Goal: Task Accomplishment & Management: Manage account settings

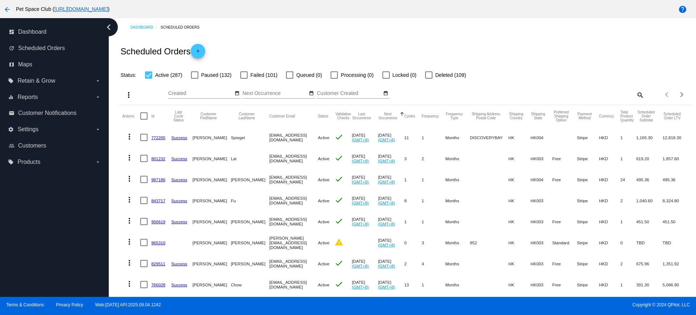
click at [635, 94] on mat-icon "search" at bounding box center [639, 94] width 9 height 11
click at [553, 94] on input "Search" at bounding box center [572, 94] width 143 height 6
type input "934638"
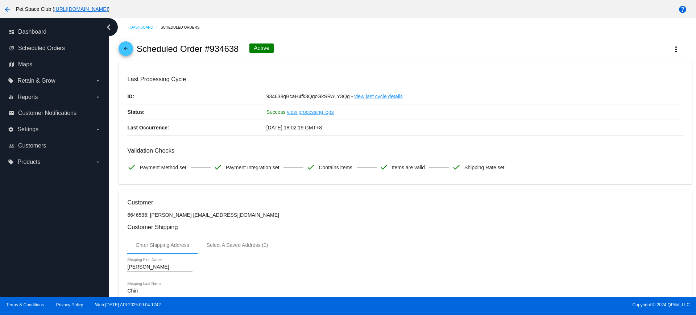
drag, startPoint x: 237, startPoint y: 50, endPoint x: 209, endPoint y: 47, distance: 28.8
click at [209, 47] on h2 "Scheduled Order #934638" at bounding box center [188, 49] width 102 height 10
copy h2 "934638"
click at [113, 151] on div "Dashboard Scheduled Orders arrow_back Scheduled Order #934638 Active more_vert …" at bounding box center [402, 157] width 587 height 279
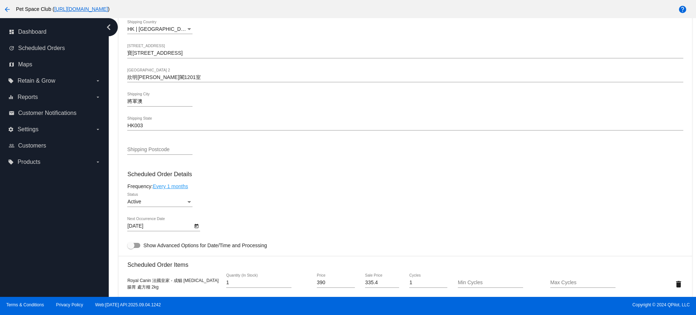
scroll to position [362, 0]
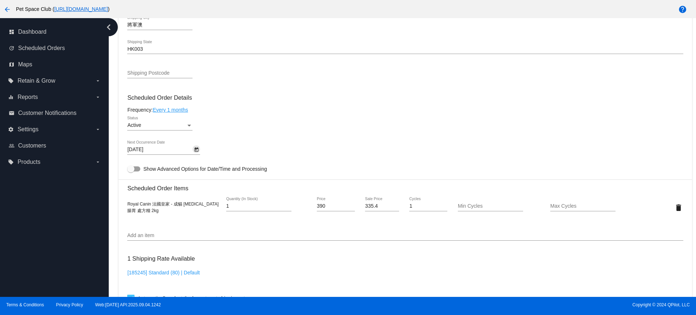
click at [194, 147] on icon "Open calendar" at bounding box center [196, 149] width 5 height 9
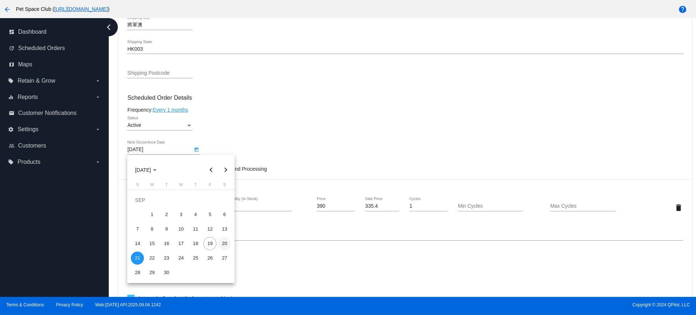
click at [225, 243] on div "20" at bounding box center [224, 243] width 13 height 13
type input "[DATE]"
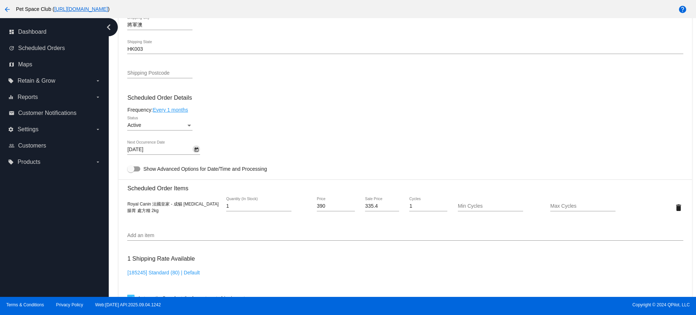
click at [115, 186] on div "Dashboard Scheduled Orders arrow_back Scheduled Order #934638 Active more_vert …" at bounding box center [405, 104] width 581 height 897
click at [146, 236] on input "Add an item" at bounding box center [405, 236] width 556 height 6
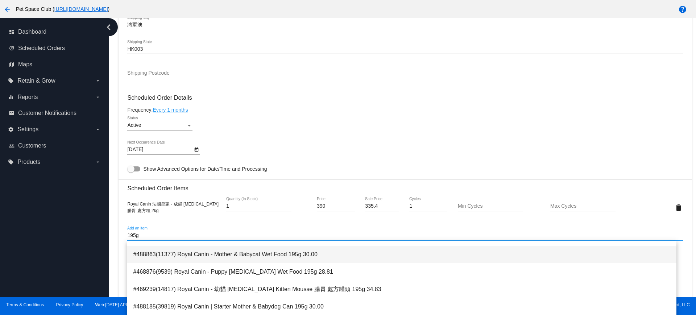
scroll to position [45, 0]
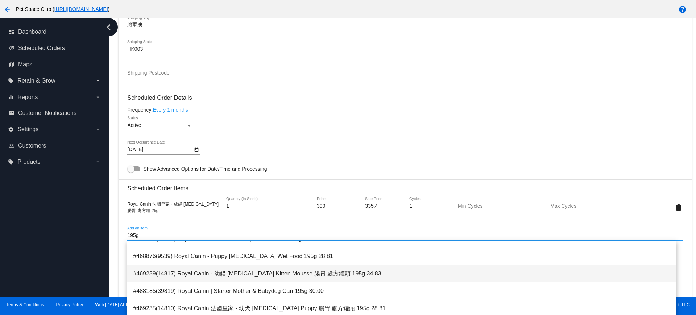
type input "195g"
click at [224, 276] on span "#469239(14817) Royal Canin - 幼貓 Gastrointestinal Kitten Mousse 腸胃 處方罐頭 195g 34.…" at bounding box center [401, 273] width 537 height 17
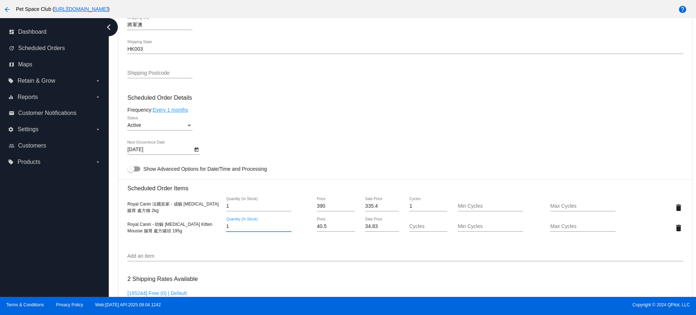
drag, startPoint x: 242, startPoint y: 226, endPoint x: 218, endPoint y: 226, distance: 23.9
click at [218, 226] on div "Royal Canin - 幼貓 Gastrointestinal Kitten Mousse 腸胃 處方罐頭 195g 1 Quantity (In Sto…" at bounding box center [405, 227] width 556 height 21
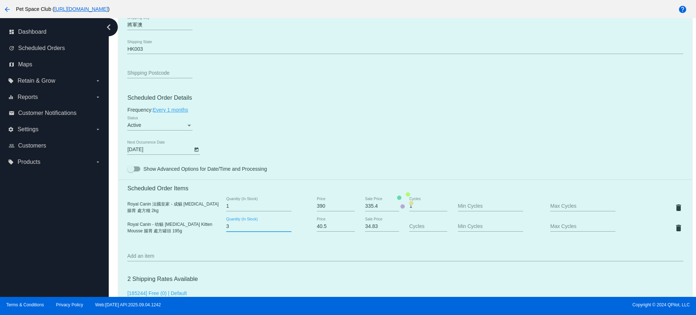
type input "3"
click at [274, 247] on mat-card "Customer 6646536: Wai Ngor Chin cheungyeebbi@gmail.com Customer Shipping Enter …" at bounding box center [405, 200] width 573 height 745
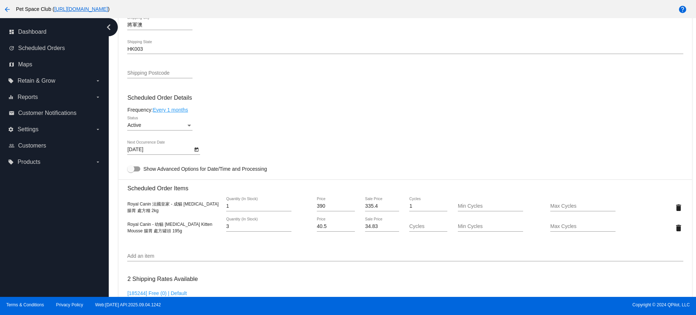
click at [112, 128] on div "Dashboard Scheduled Orders arrow_back Scheduled Order #934638 Active more_vert …" at bounding box center [402, 157] width 587 height 279
click at [112, 151] on div "Dashboard Scheduled Orders arrow_back Scheduled Order #934638 Active more_vert …" at bounding box center [402, 157] width 587 height 279
drag, startPoint x: 161, startPoint y: 212, endPoint x: 124, endPoint y: 207, distance: 36.6
click at [124, 207] on mat-card "Customer 6646536: Wai Ngor Chin cheungyeebbi@gmail.com Customer Shipping Enter …" at bounding box center [405, 200] width 573 height 745
copy span "Royal Canin 法國皇家 - 成貓 Gastrointestinal 腸胃 處方糧 2kg"
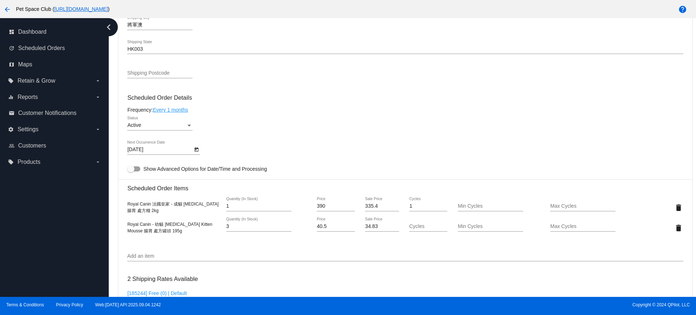
click at [114, 161] on div "Dashboard Scheduled Orders arrow_back Scheduled Order #934638 Active more_vert …" at bounding box center [402, 157] width 587 height 279
drag, startPoint x: 188, startPoint y: 232, endPoint x: 121, endPoint y: 222, distance: 67.5
click at [121, 222] on mat-card "Customer 6646536: Wai Ngor Chin cheungyeebbi@gmail.com Customer Shipping Enter …" at bounding box center [405, 200] width 573 height 745
copy span "Royal Canin - 幼貓 Gastrointestinal Kitten Mousse 腸胃 處方罐頭 195g"
click at [116, 171] on div "Dashboard Scheduled Orders arrow_back Scheduled Order #934638 Active more_vert …" at bounding box center [405, 114] width 581 height 917
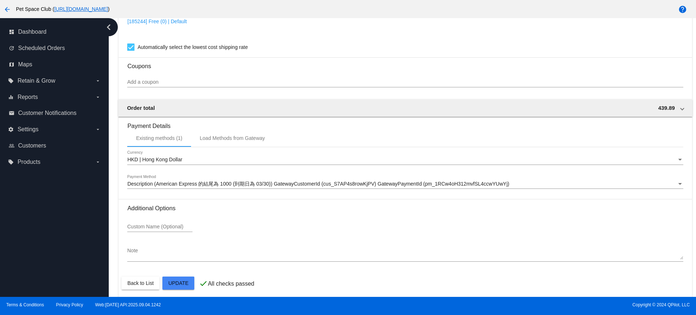
scroll to position [639, 0]
